Goal: Information Seeking & Learning: Find specific fact

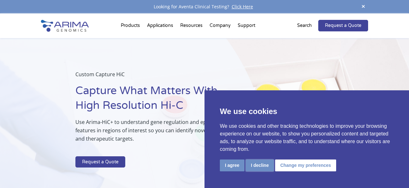
click at [265, 163] on button "I decline" at bounding box center [260, 165] width 28 height 12
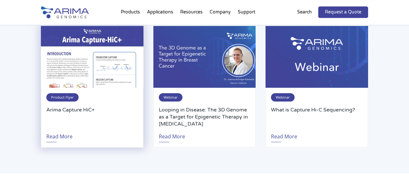
scroll to position [1077, 0]
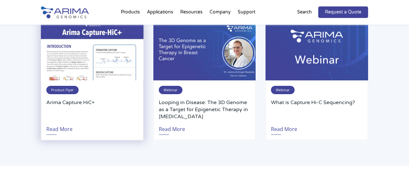
click at [103, 70] on img at bounding box center [92, 50] width 103 height 62
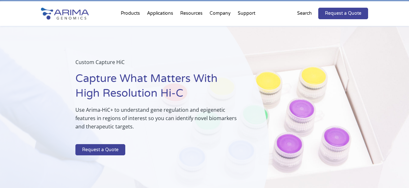
scroll to position [0, 0]
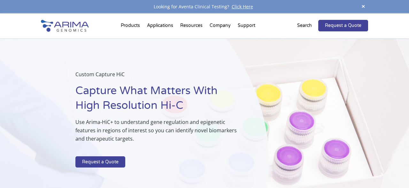
click at [305, 27] on p "Search" at bounding box center [304, 25] width 15 height 8
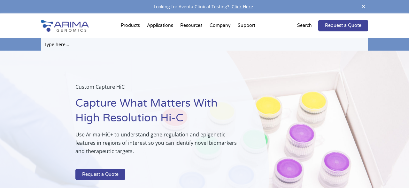
click at [70, 44] on input "text" at bounding box center [204, 44] width 327 height 12
paste input "Arima Capture-HiC+ Kits"
type input "Arima Capture-HiC+ Kits"
click input "Search" at bounding box center [0, 0] width 0 height 0
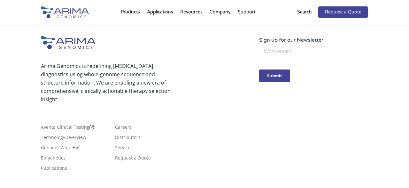
scroll to position [650, 0]
